Goal: Transaction & Acquisition: Purchase product/service

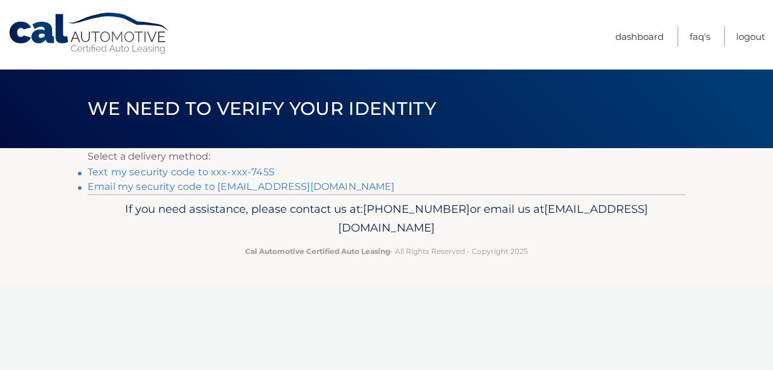
click at [203, 167] on link "Text my security code to xxx-xxx-7455" at bounding box center [181, 171] width 187 height 11
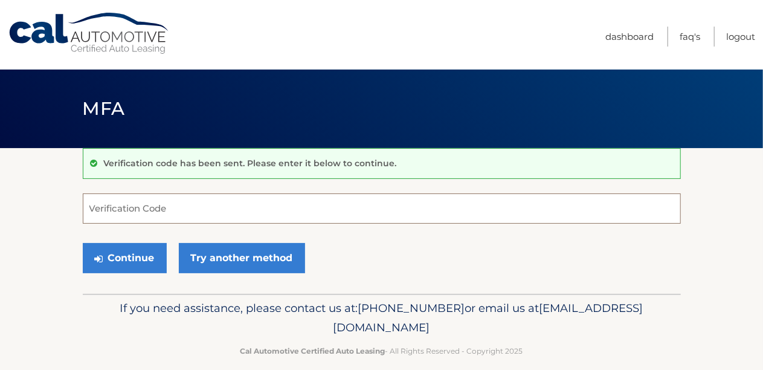
click at [195, 202] on input "Verification Code" at bounding box center [382, 208] width 598 height 30
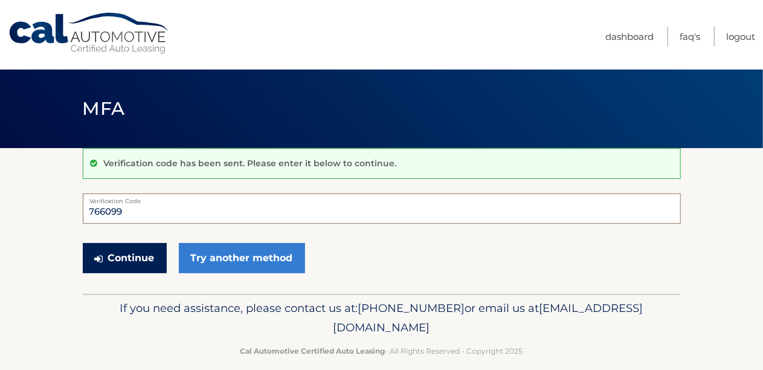
type input "766099"
click at [127, 248] on button "Continue" at bounding box center [125, 258] width 84 height 30
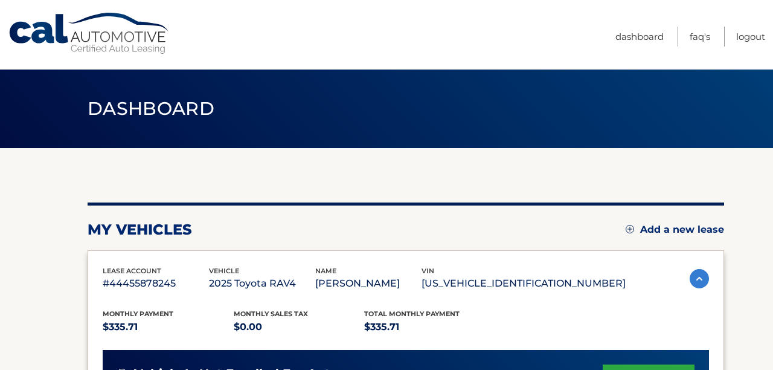
drag, startPoint x: 772, startPoint y: 188, endPoint x: 772, endPoint y: 274, distance: 86.4
click at [699, 274] on img at bounding box center [699, 278] width 19 height 19
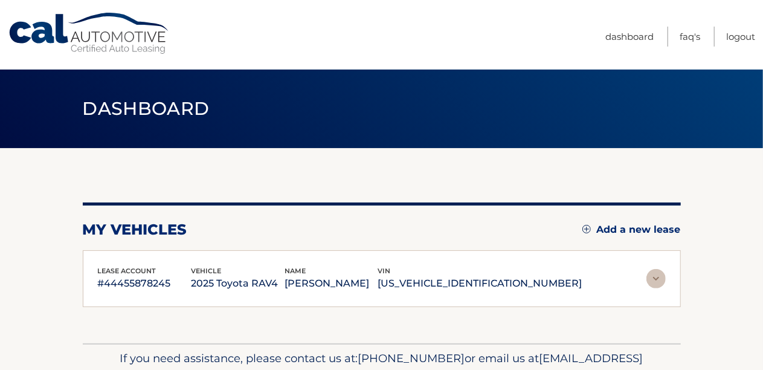
scroll to position [64, 0]
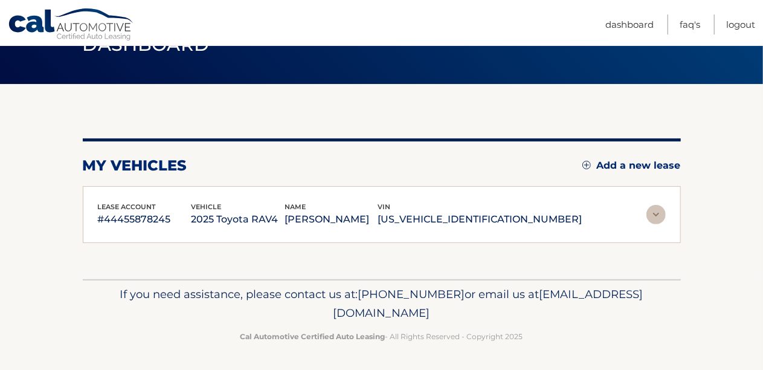
click at [652, 213] on img at bounding box center [655, 214] width 19 height 19
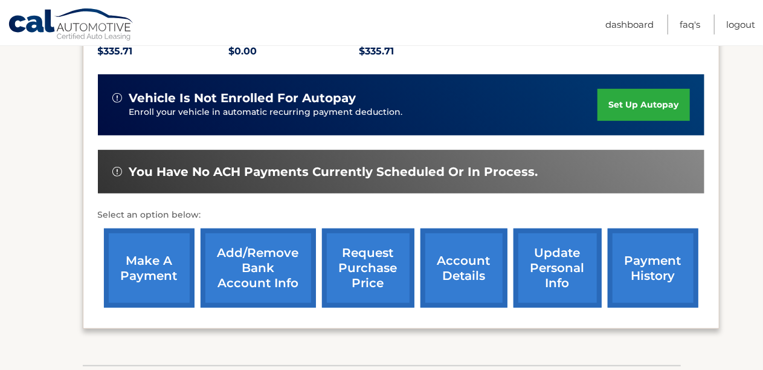
scroll to position [303, 0]
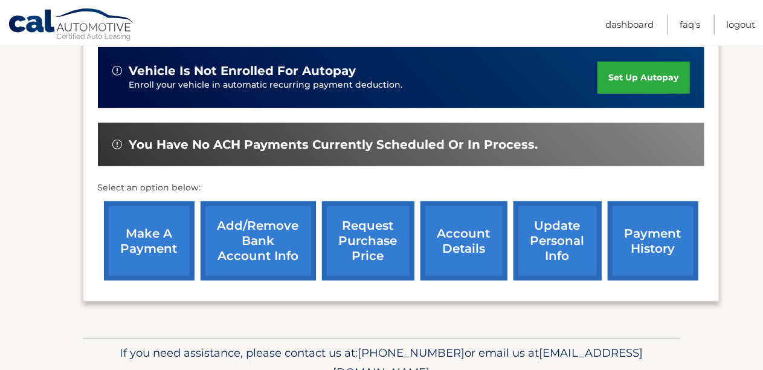
click at [158, 233] on link "make a payment" at bounding box center [149, 240] width 91 height 79
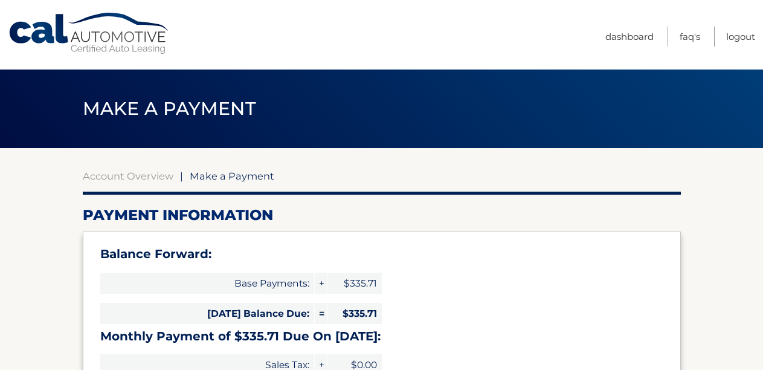
select select "MDU5NjY4N2UtZjBhZC00ODFlLWI1OTYtMzdhMmZjZjNhMDIw"
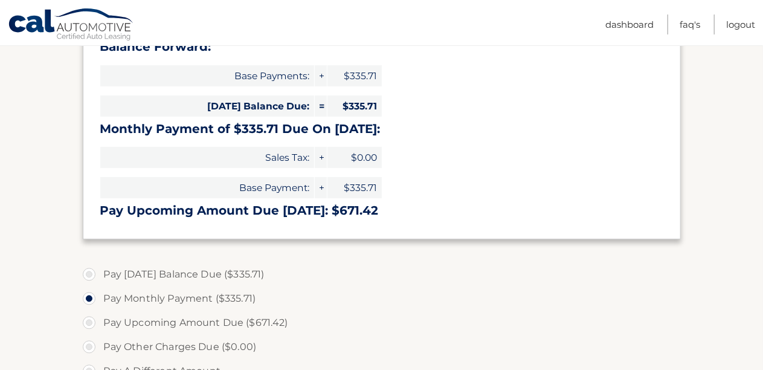
scroll to position [209, 0]
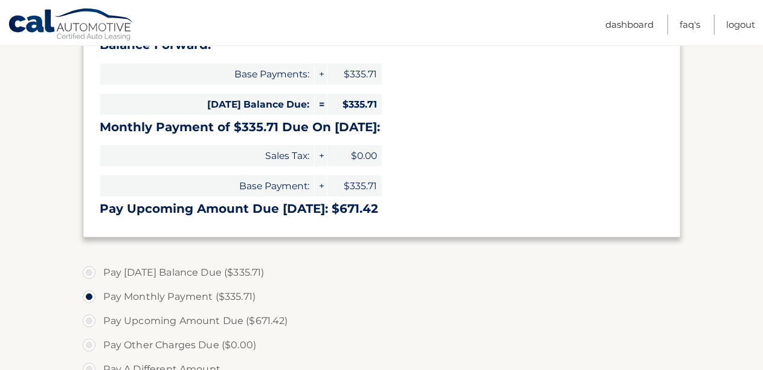
click at [89, 268] on label "Pay Today's Balance Due ($335.71)" at bounding box center [382, 272] width 598 height 24
click at [89, 268] on input "Pay Today's Balance Due ($335.71)" at bounding box center [94, 269] width 12 height 19
radio input "true"
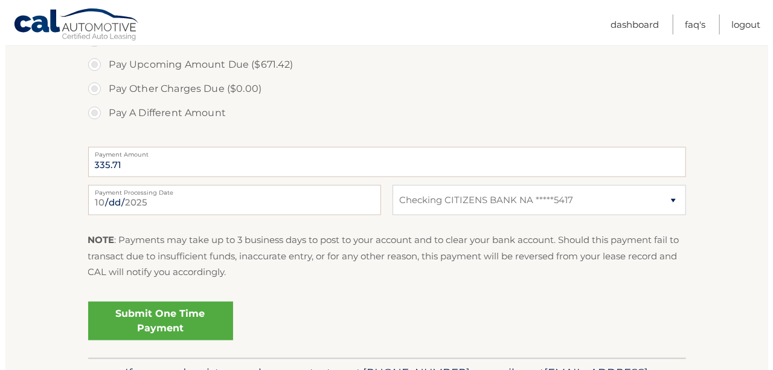
scroll to position [527, 0]
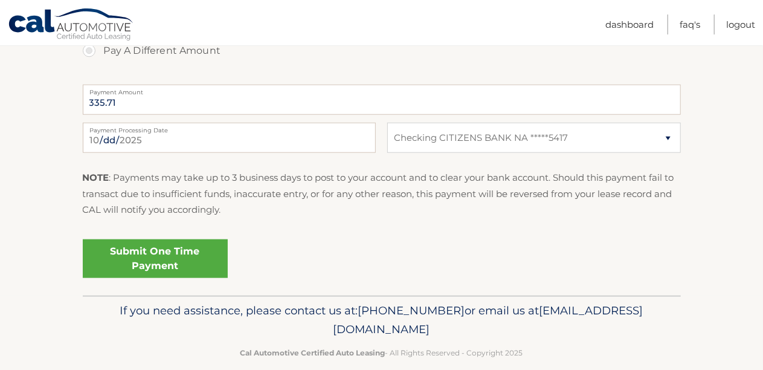
click at [146, 250] on link "Submit One Time Payment" at bounding box center [155, 258] width 145 height 39
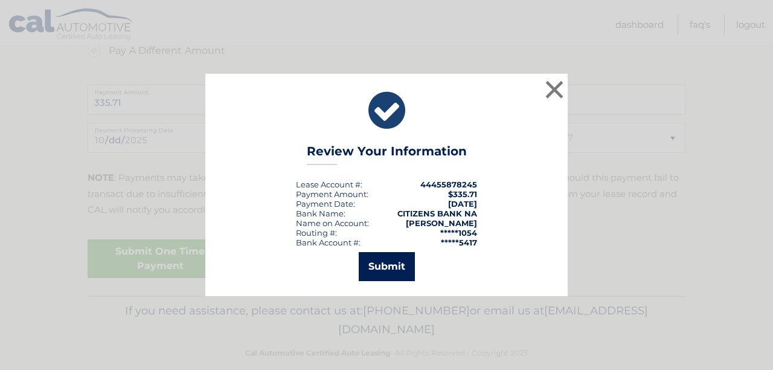
click at [384, 261] on button "Submit" at bounding box center [387, 266] width 56 height 29
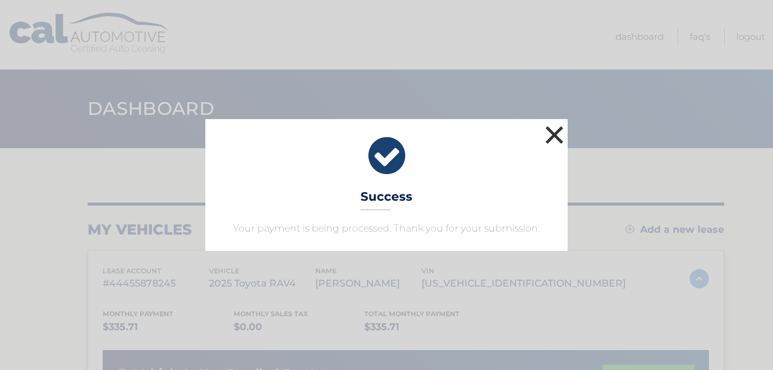
click at [553, 131] on button "×" at bounding box center [554, 135] width 24 height 24
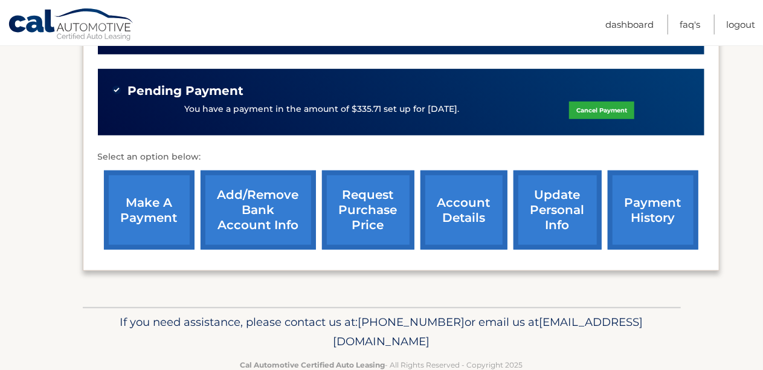
scroll to position [7, 0]
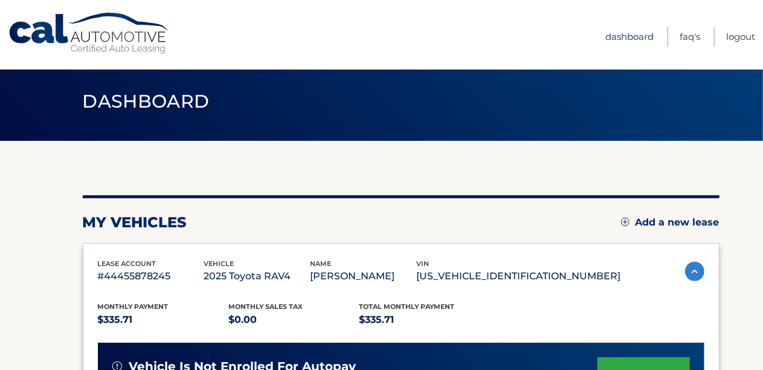
click at [630, 32] on link "Dashboard" at bounding box center [629, 37] width 48 height 20
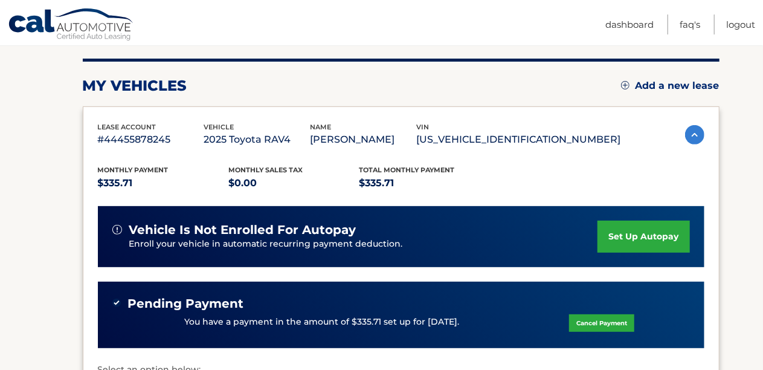
scroll to position [144, 0]
